Goal: Task Accomplishment & Management: Use online tool/utility

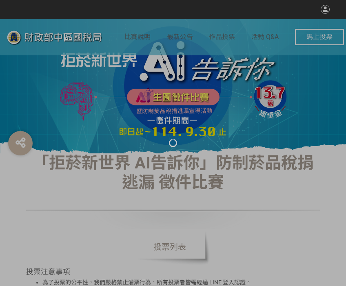
select select "vote"
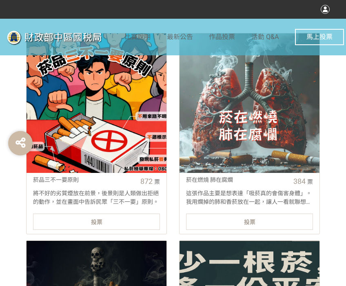
scroll to position [326, 0]
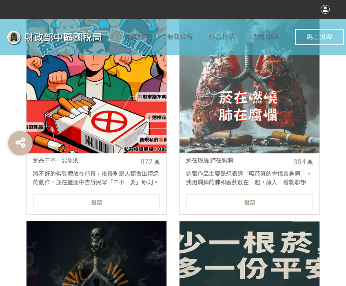
click at [146, 200] on div "投票" at bounding box center [96, 202] width 127 height 16
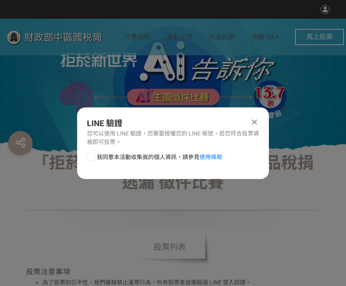
click at [93, 160] on div at bounding box center [91, 157] width 8 height 8
checkbox input "true"
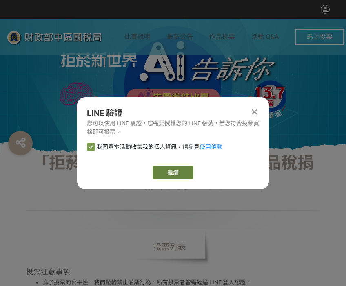
click at [171, 171] on link "繼續" at bounding box center [172, 173] width 41 height 14
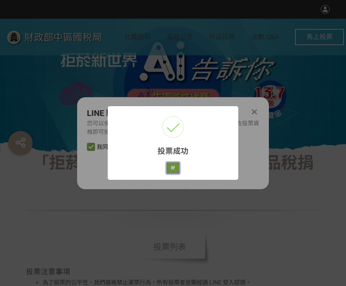
click at [172, 168] on button "好" at bounding box center [172, 168] width 13 height 11
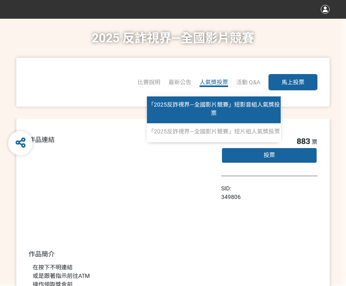
click at [218, 105] on span "「2025反詐視界—全國影片競賽」短影音組人氣獎投票" at bounding box center [214, 108] width 132 height 15
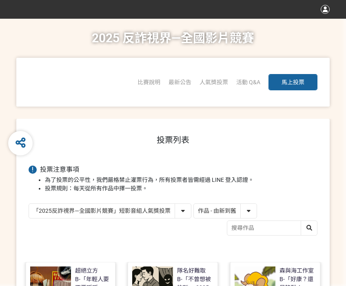
click at [222, 204] on div "作品 - 由新到舊 作品 - 由舊到新 票數 - 由多到少 票數 - 由少到多" at bounding box center [225, 211] width 64 height 15
click at [222, 210] on select "作品 - 由新到舊 作品 - 由舊到新 票數 - 由多到少 票數 - 由少到多" at bounding box center [225, 211] width 63 height 14
select select "vote"
click at [194, 204] on select "作品 - 由新到舊 作品 - 由舊到新 票數 - 由多到少 票數 - 由少到多" at bounding box center [225, 211] width 63 height 14
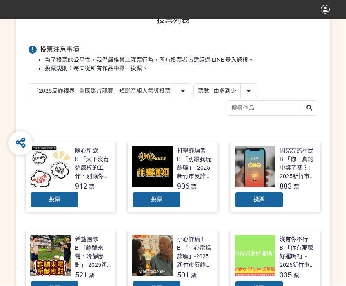
scroll to position [163, 0]
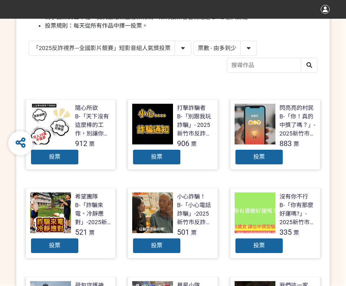
click at [74, 152] on div "投票" at bounding box center [54, 157] width 49 height 16
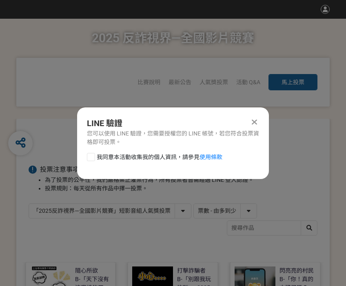
scroll to position [0, 0]
click at [90, 157] on div at bounding box center [91, 157] width 8 height 8
checkbox input "true"
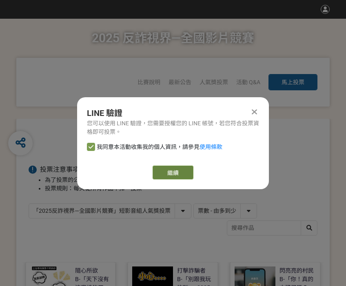
click at [170, 172] on link "繼續" at bounding box center [172, 173] width 41 height 14
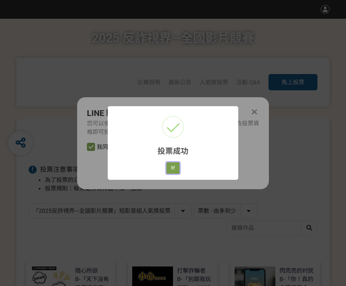
drag, startPoint x: 174, startPoint y: 167, endPoint x: 249, endPoint y: 169, distance: 74.6
click at [174, 167] on button "好" at bounding box center [172, 168] width 13 height 11
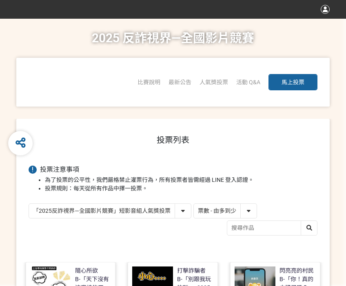
scroll to position [126, 0]
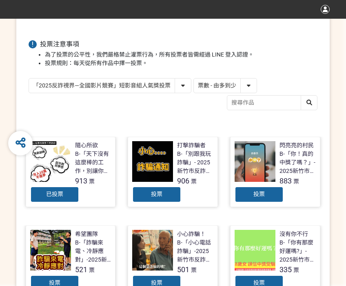
drag, startPoint x: 118, startPoint y: 86, endPoint x: 118, endPoint y: 92, distance: 5.3
click at [118, 86] on select "「2025反詐視界—全國影片競賽」短影音組人氣獎投票 「2025反詐視界—全國影片競賽」短片組人氣獎投票" at bounding box center [110, 86] width 162 height 14
select select "13146"
click at [29, 79] on select "「2025反詐視界—全國影片競賽」短影音組人氣獎投票 「2025反詐視界—全國影片競賽」短片組人氣獎投票" at bounding box center [110, 86] width 162 height 14
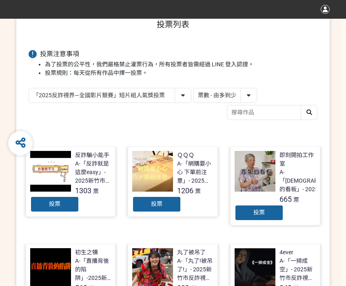
scroll to position [122, 0]
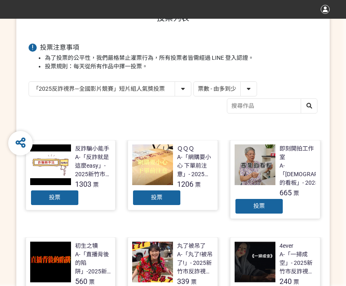
click at [54, 198] on span "投票" at bounding box center [54, 197] width 11 height 7
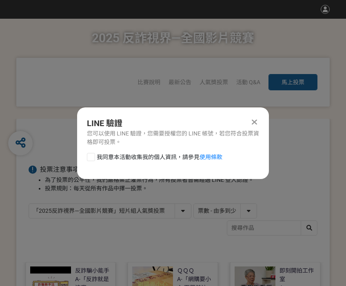
scroll to position [0, 0]
click at [92, 157] on div at bounding box center [91, 157] width 8 height 8
checkbox input "true"
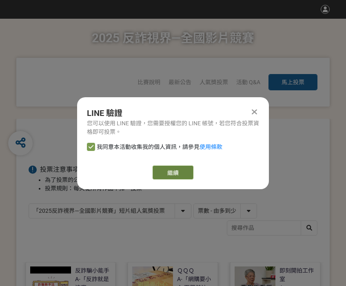
click at [161, 168] on link "繼續" at bounding box center [172, 173] width 41 height 14
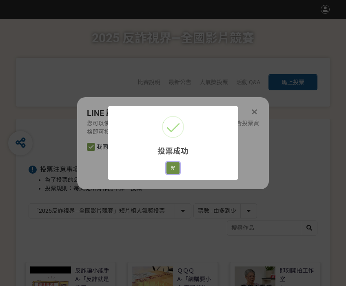
click at [173, 171] on button "好" at bounding box center [172, 168] width 13 height 11
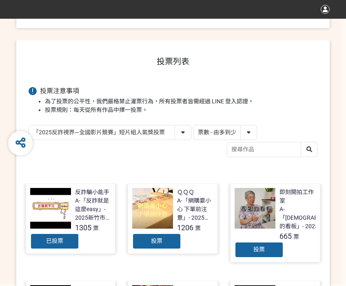
scroll to position [102, 0]
